Goal: Information Seeking & Learning: Learn about a topic

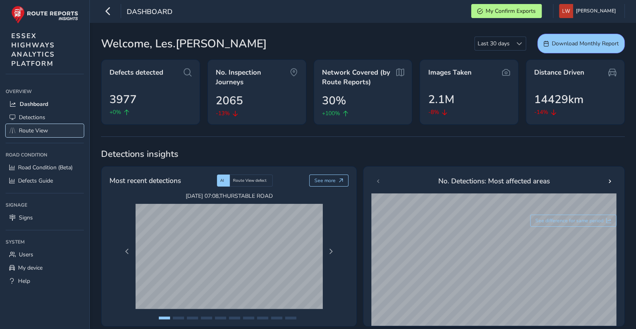
click at [40, 131] on span "Route View" at bounding box center [33, 131] width 29 height 8
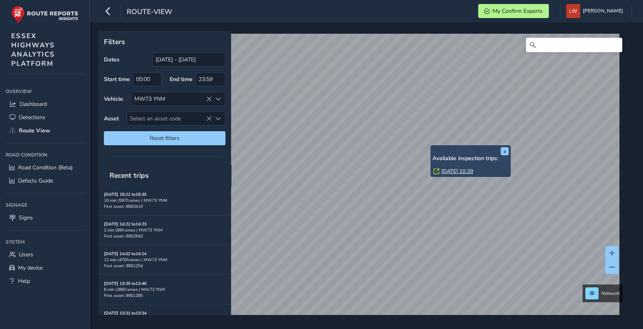
click at [457, 171] on link "[DATE] 10:39" at bounding box center [457, 171] width 32 height 7
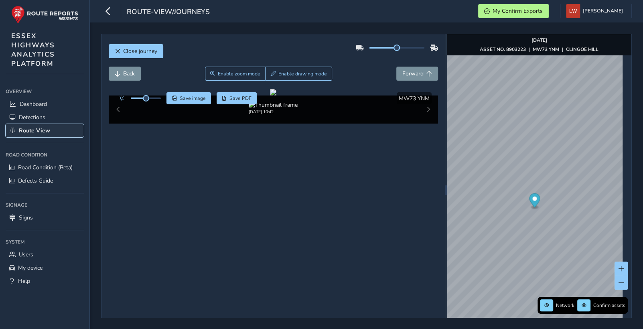
click at [31, 129] on span "Route View" at bounding box center [34, 131] width 31 height 8
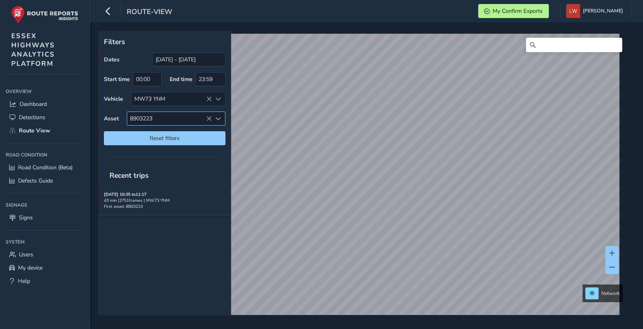
click at [208, 116] on icon at bounding box center [209, 119] width 6 height 6
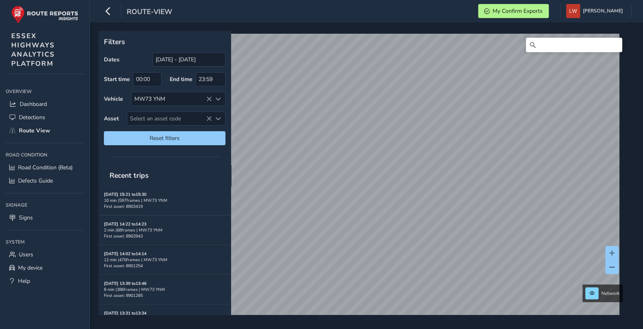
click at [622, 110] on div "Network" at bounding box center [363, 173] width 530 height 284
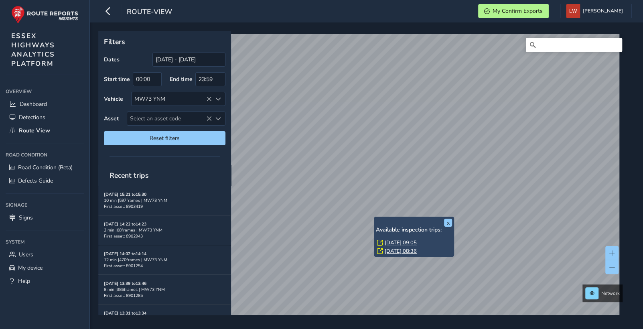
click at [394, 241] on link "[DATE] 09:05" at bounding box center [400, 242] width 32 height 7
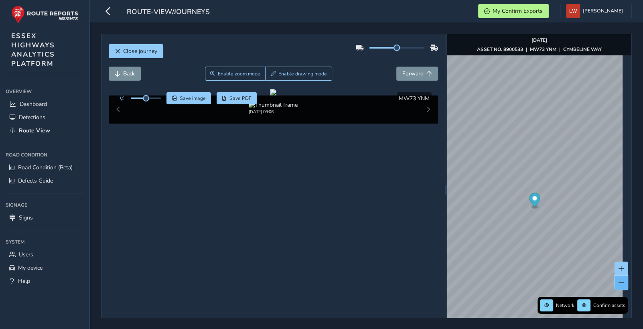
click at [618, 282] on span at bounding box center [621, 283] width 6 height 6
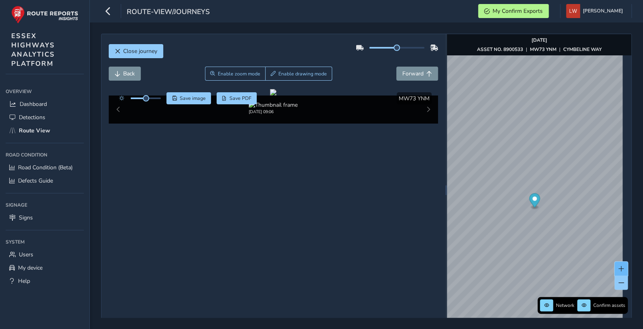
click at [618, 267] on span at bounding box center [621, 269] width 6 height 6
click at [618, 281] on span at bounding box center [621, 283] width 6 height 6
click at [618, 283] on span at bounding box center [621, 283] width 6 height 6
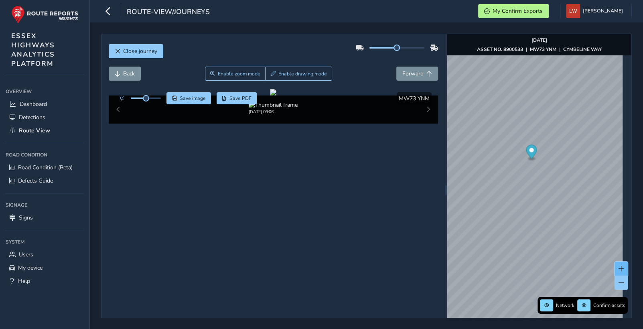
click at [614, 265] on button at bounding box center [620, 268] width 13 height 14
click at [618, 281] on span at bounding box center [621, 283] width 6 height 6
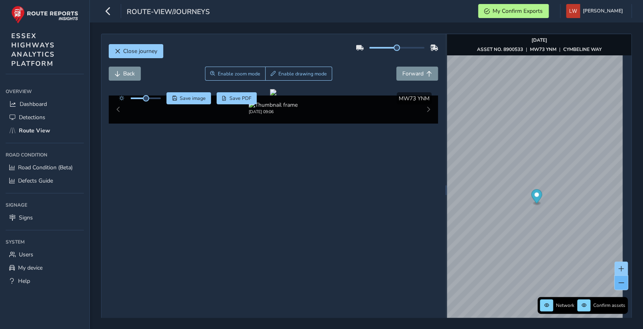
click at [618, 281] on span at bounding box center [621, 283] width 6 height 6
click at [614, 264] on button at bounding box center [620, 268] width 13 height 14
click at [618, 282] on span at bounding box center [621, 283] width 6 height 6
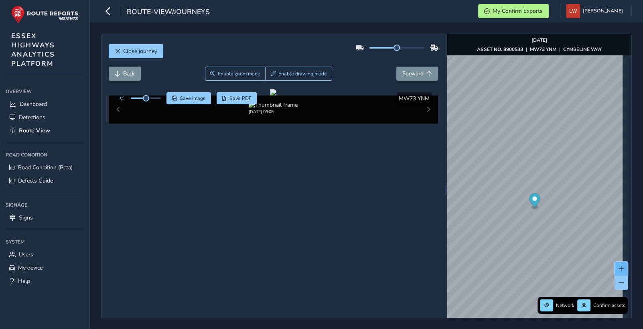
click at [618, 266] on span at bounding box center [621, 269] width 6 height 6
click at [618, 282] on span at bounding box center [621, 283] width 6 height 6
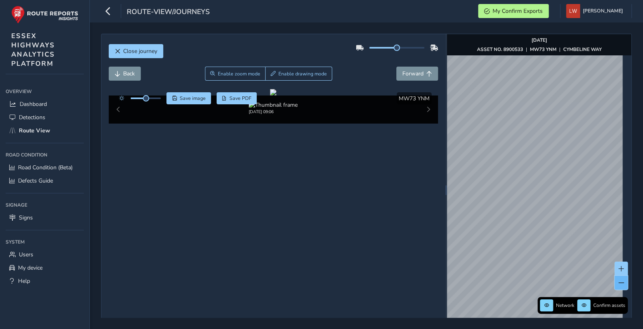
click at [618, 282] on span at bounding box center [621, 283] width 6 height 6
click at [614, 264] on button at bounding box center [620, 268] width 13 height 14
click at [588, 257] on link "[DATE] 09:05" at bounding box center [597, 258] width 32 height 7
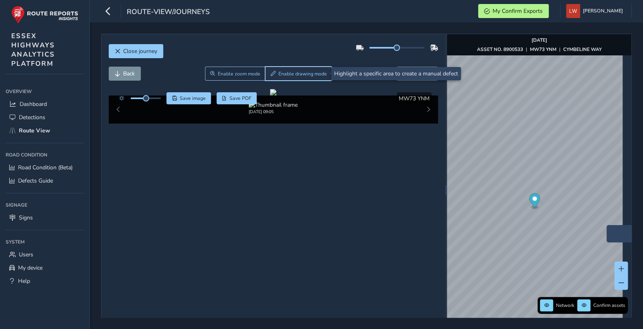
click at [288, 76] on span "Enable drawing mode" at bounding box center [302, 74] width 49 height 6
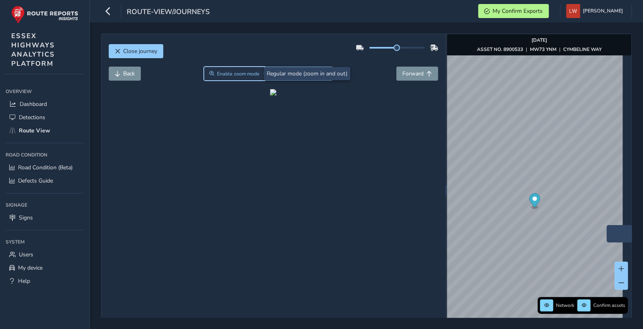
click at [244, 74] on span "Enable zoom mode" at bounding box center [238, 74] width 42 height 6
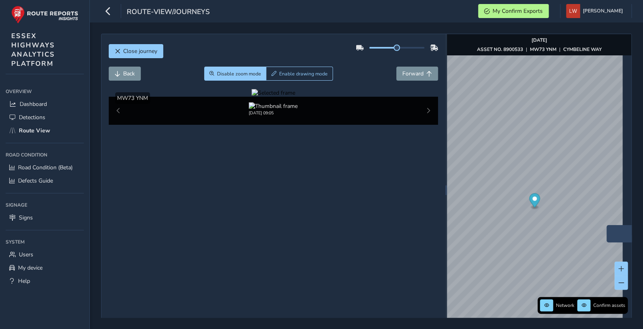
click at [251, 97] on div at bounding box center [273, 93] width 44 height 8
click at [194, 197] on img at bounding box center [610, 138] width 1155 height 649
click at [251, 97] on div at bounding box center [273, 93] width 44 height 8
